Goal: Navigation & Orientation: Understand site structure

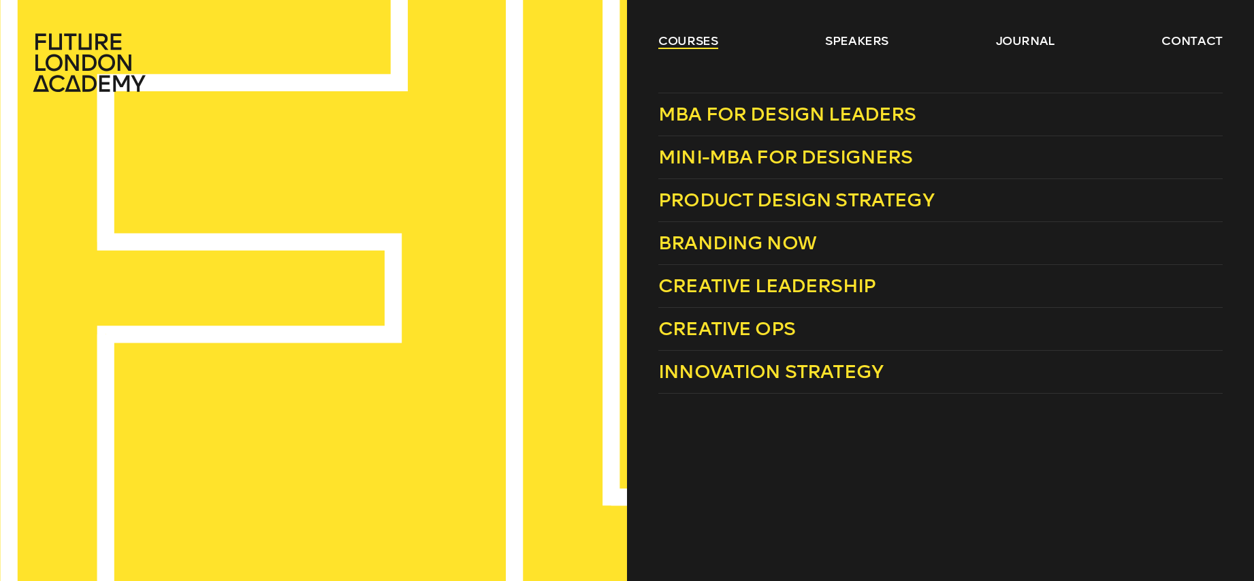
click at [693, 39] on link "courses" at bounding box center [688, 41] width 60 height 16
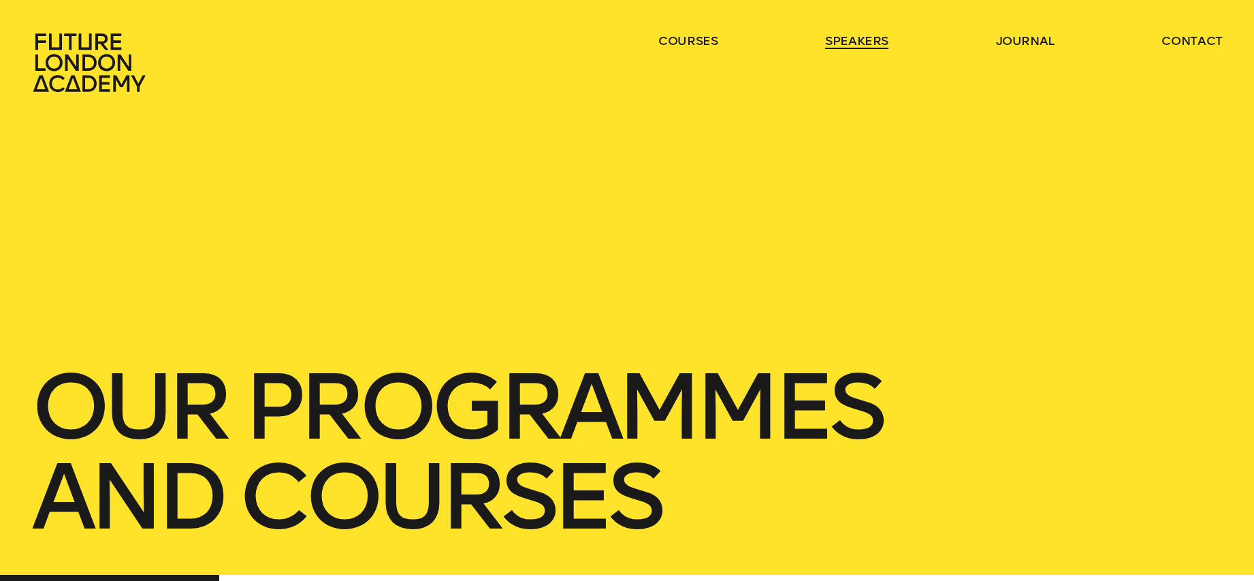
click at [843, 37] on link "speakers" at bounding box center [856, 41] width 63 height 16
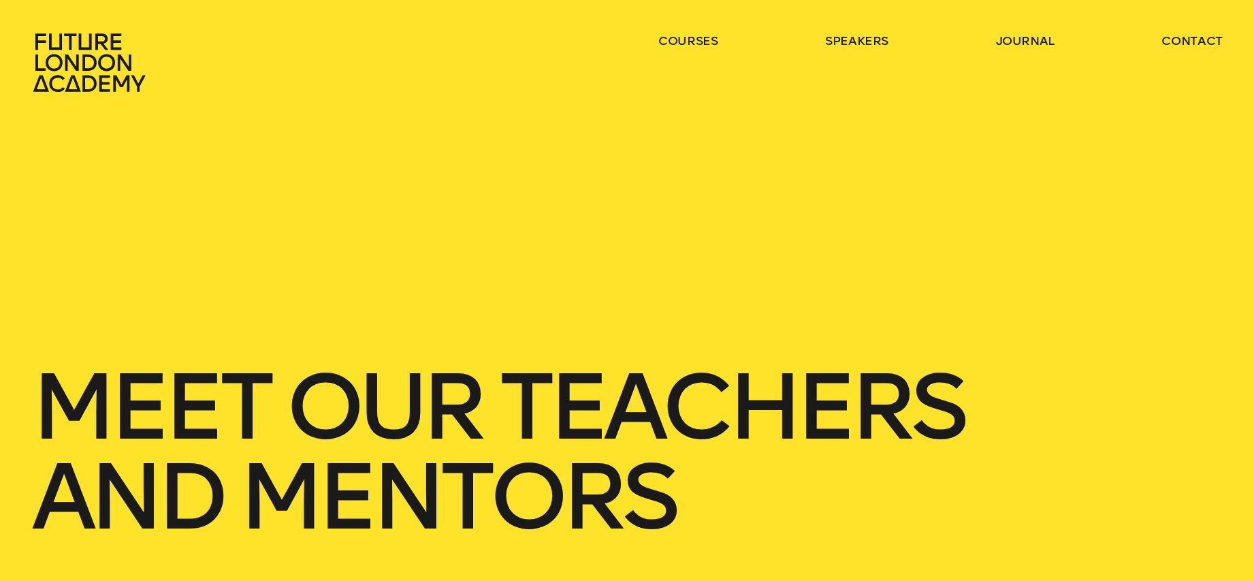
click at [95, 56] on icon at bounding box center [91, 63] width 120 height 60
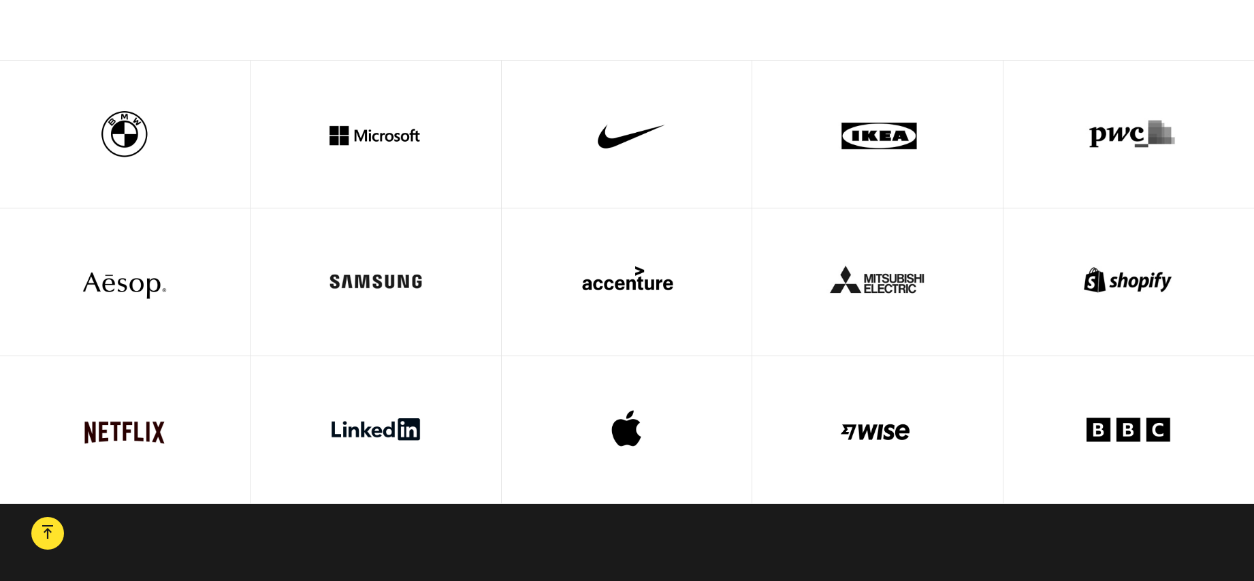
scroll to position [4700, 0]
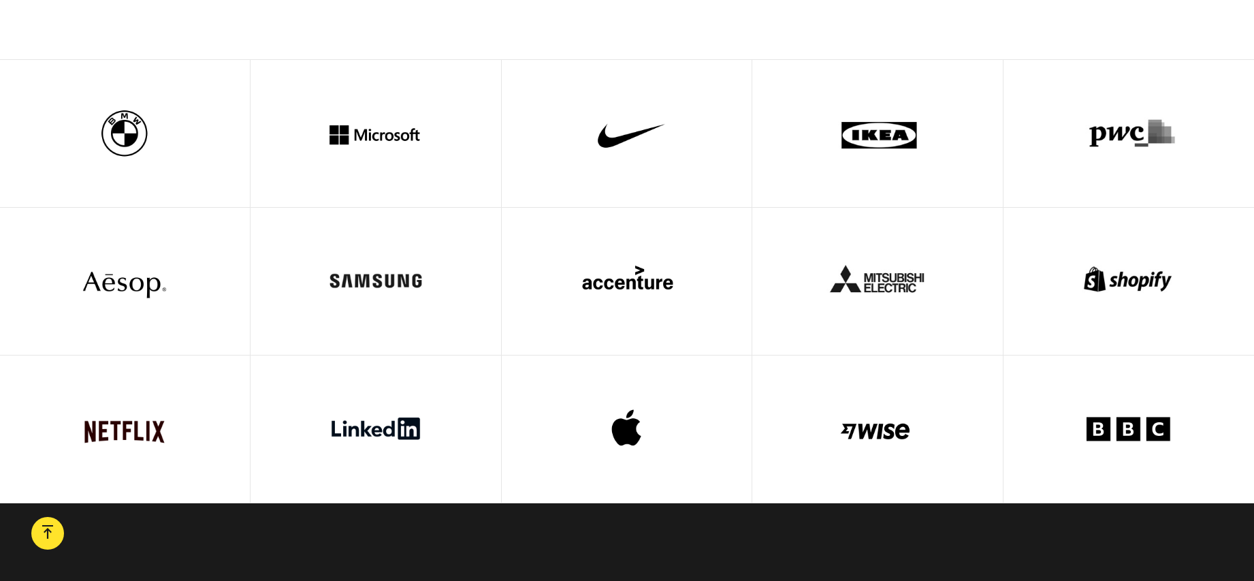
click at [414, 295] on div at bounding box center [376, 281] width 188 height 147
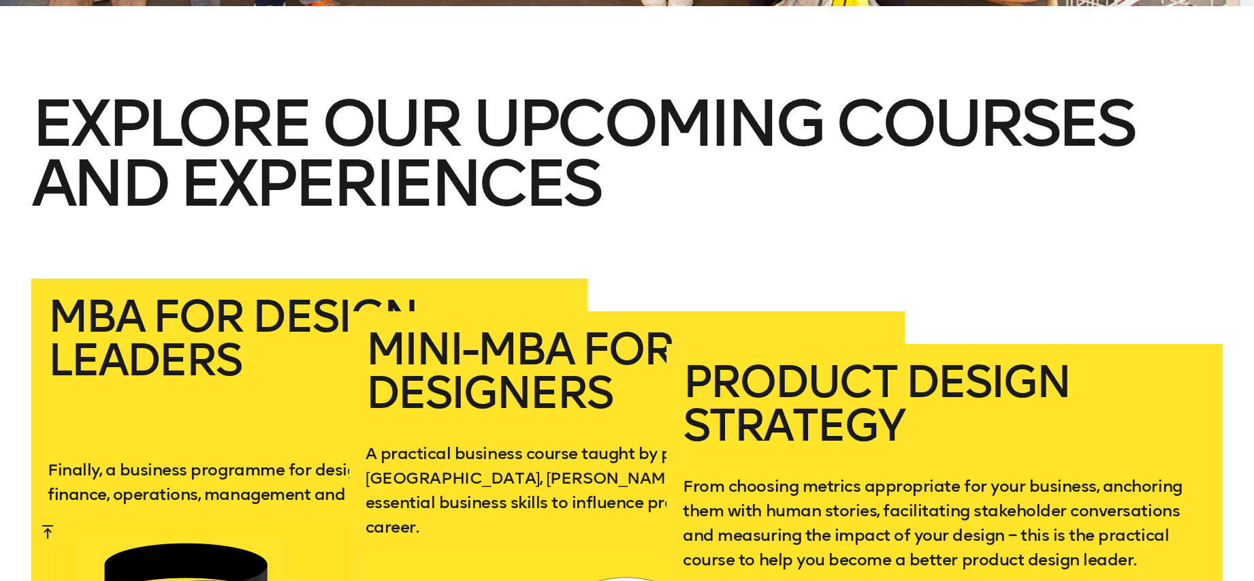
scroll to position [2366, 0]
